Goal: Check status

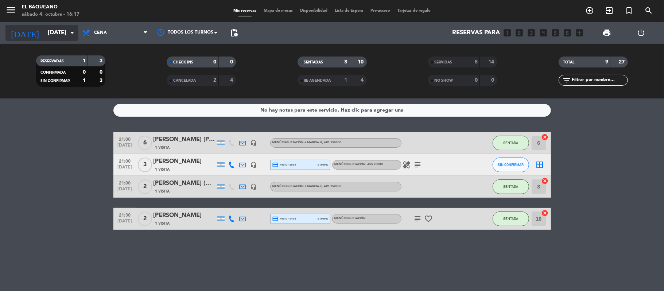
click at [44, 37] on input "[DATE]" at bounding box center [83, 33] width 79 height 14
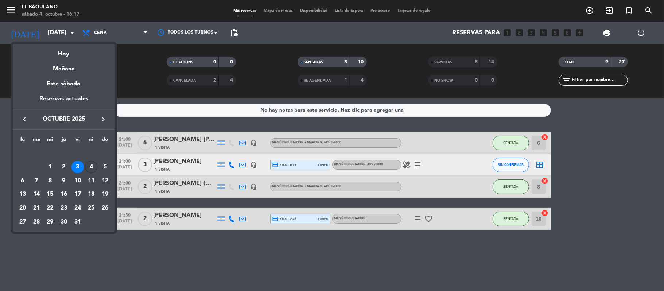
click at [95, 168] on div "4" at bounding box center [91, 167] width 12 height 12
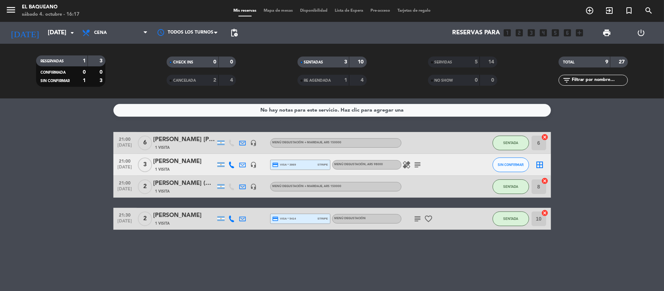
type input "[DATE]"
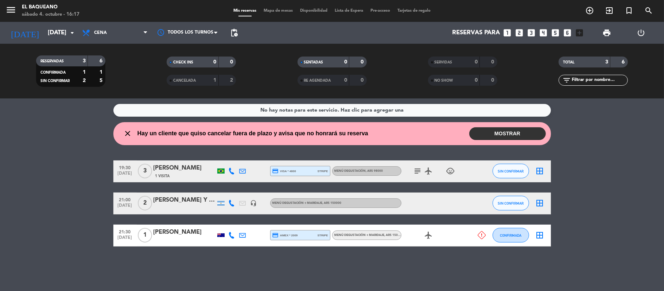
click at [420, 171] on icon "subject" at bounding box center [418, 171] width 9 height 9
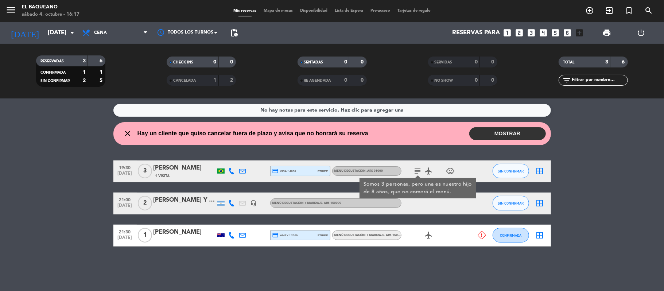
click at [50, 228] on bookings-row "19:30 [DATE] 3 [PERSON_NAME] 1 Visita credit_card visa * 4800 stripe Menú degus…" at bounding box center [332, 204] width 664 height 86
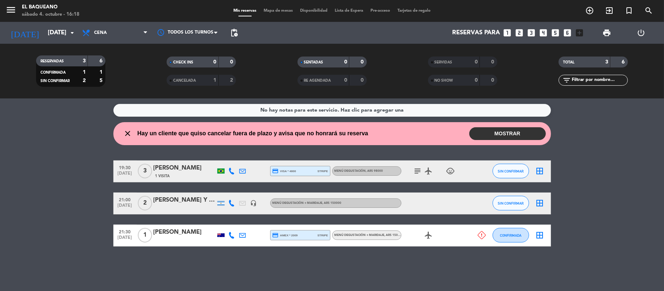
click at [417, 169] on icon "subject" at bounding box center [418, 171] width 9 height 9
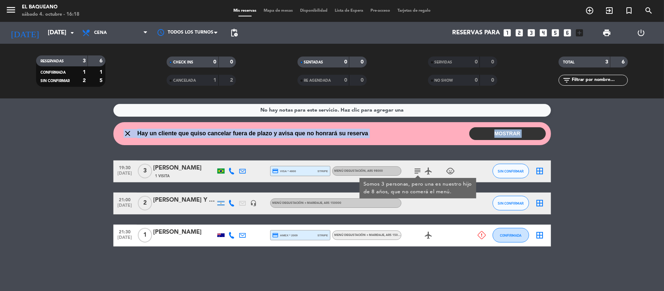
drag, startPoint x: 85, startPoint y: 244, endPoint x: 63, endPoint y: 196, distance: 52.6
click at [63, 196] on bookings-row "19:30 [DATE] 3 [PERSON_NAME] 1 Visita credit_card visa * 4800 stripe Menú degus…" at bounding box center [332, 204] width 664 height 86
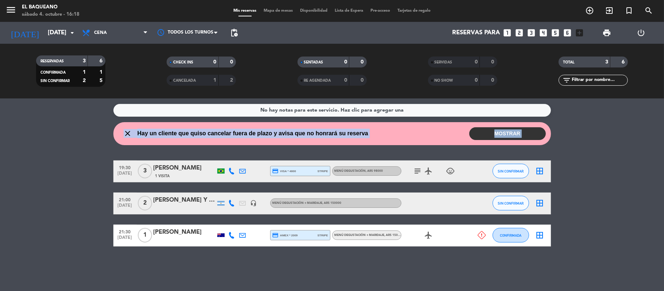
click at [63, 196] on bookings-row "19:30 [DATE] 3 [PERSON_NAME] 1 Visita credit_card visa * 4800 stripe Menú degus…" at bounding box center [332, 204] width 664 height 86
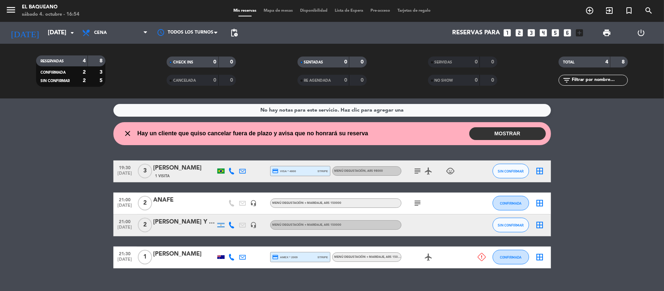
drag, startPoint x: 100, startPoint y: 213, endPoint x: 53, endPoint y: 231, distance: 50.7
click at [32, 244] on bookings-row "19:30 [DATE] 3 [PERSON_NAME] 1 Visita credit_card visa * 4800 stripe Menú degus…" at bounding box center [332, 215] width 664 height 108
